Goal: Task Accomplishment & Management: Complete application form

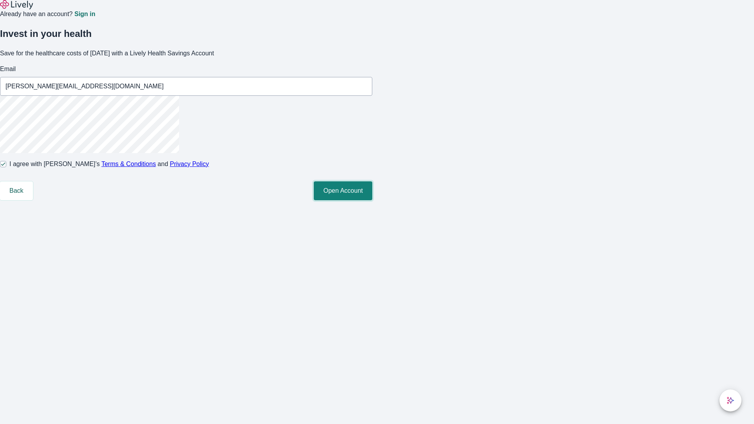
click at [372, 200] on button "Open Account" at bounding box center [343, 190] width 58 height 19
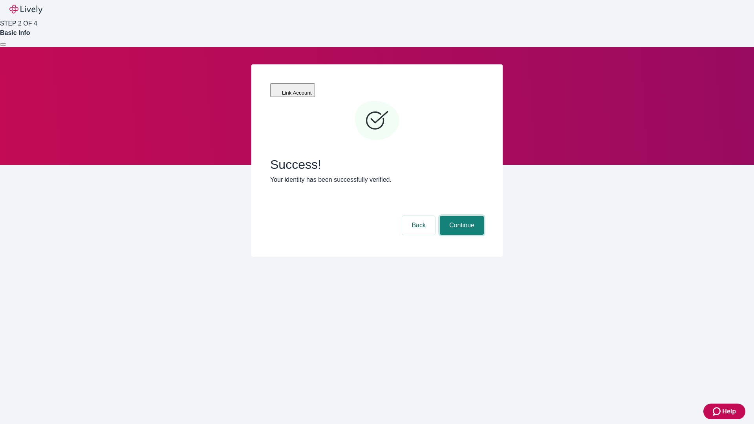
click at [460, 216] on button "Continue" at bounding box center [462, 225] width 44 height 19
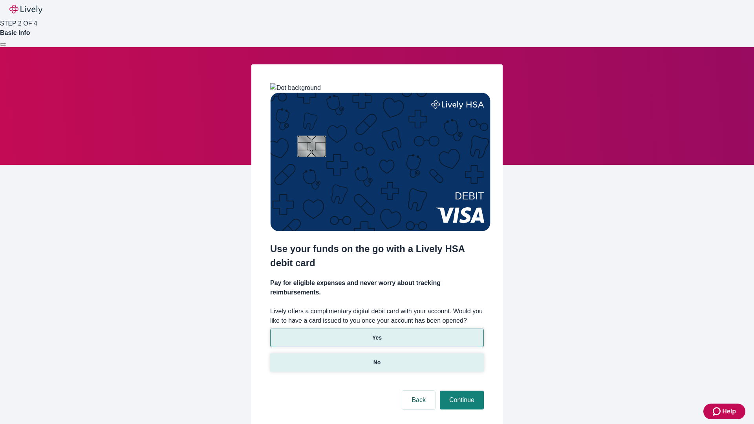
click at [376, 358] on p "No" at bounding box center [376, 362] width 7 height 8
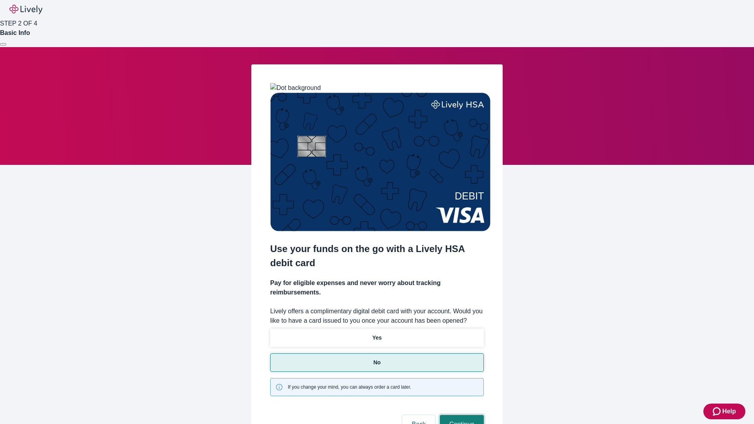
click at [460, 415] on button "Continue" at bounding box center [462, 424] width 44 height 19
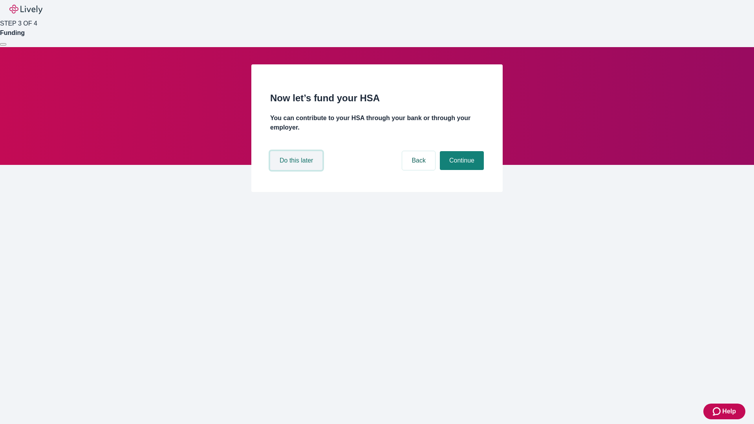
click at [297, 170] on button "Do this later" at bounding box center [296, 160] width 52 height 19
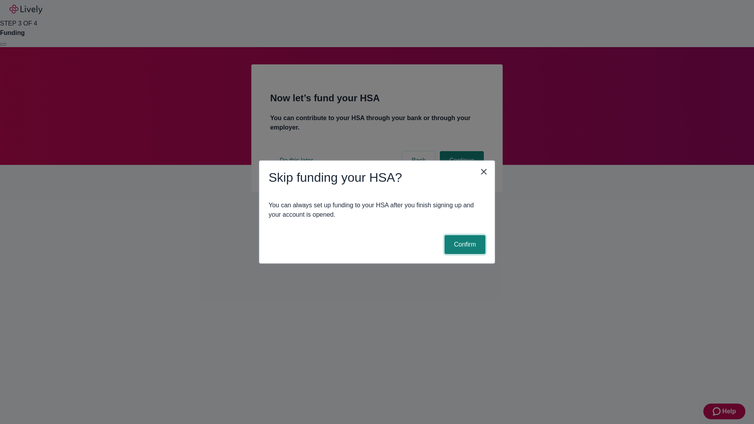
click at [464, 245] on button "Confirm" at bounding box center [464, 244] width 41 height 19
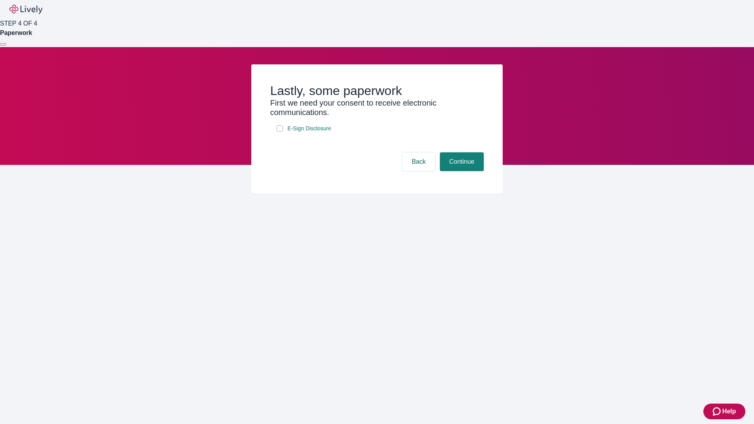
click at [279, 131] on input "E-Sign Disclosure" at bounding box center [279, 128] width 6 height 6
checkbox input "true"
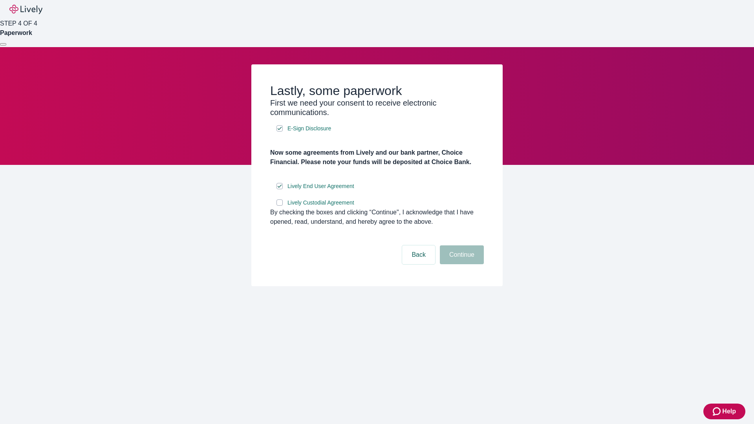
click at [279, 206] on input "Lively Custodial Agreement" at bounding box center [279, 202] width 6 height 6
checkbox input "true"
click at [460, 264] on button "Continue" at bounding box center [462, 254] width 44 height 19
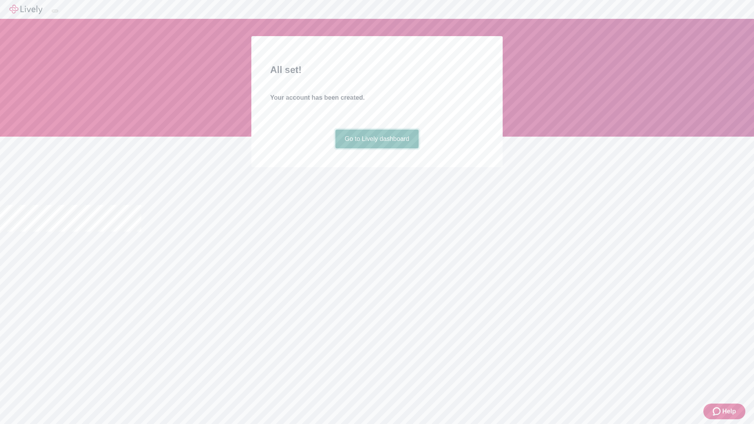
click at [376, 148] on link "Go to Lively dashboard" at bounding box center [377, 139] width 84 height 19
